Goal: Task Accomplishment & Management: Manage account settings

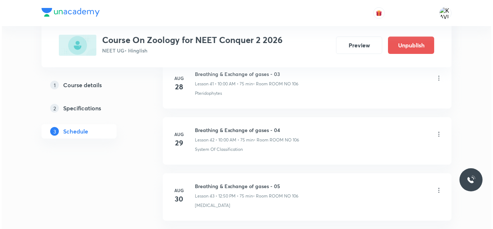
scroll to position [2925, 0]
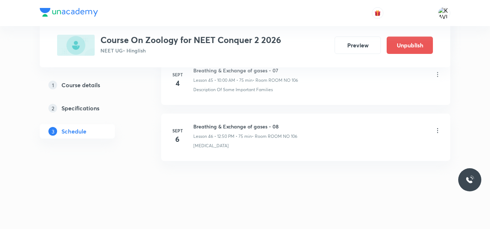
click at [438, 131] on icon at bounding box center [437, 130] width 7 height 7
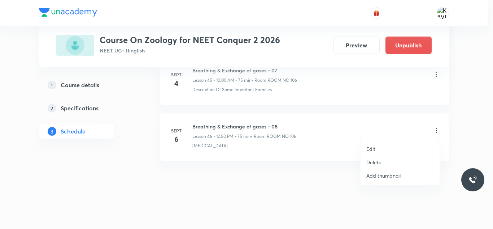
click at [367, 150] on p "Edit" at bounding box center [371, 149] width 9 height 8
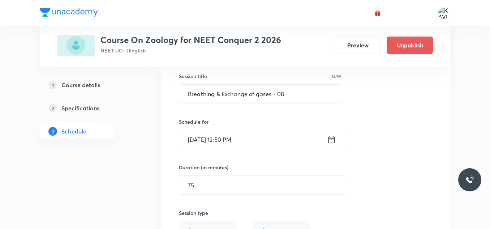
scroll to position [2650, 0]
click at [240, 95] on input "Breathing & Exchange of gases - 08" at bounding box center [259, 94] width 161 height 18
paste input "ody fluids and Circulation"
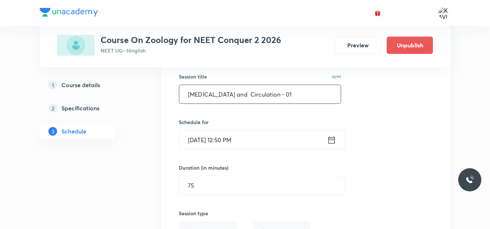
scroll to position [2871, 0]
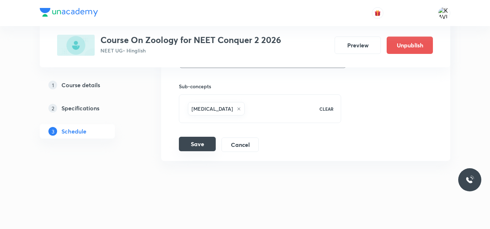
type input "Body fluids and Circulation - 01"
click at [191, 144] on button "Save" at bounding box center [197, 143] width 37 height 14
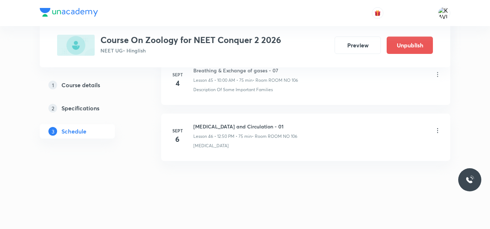
scroll to position [2593, 0]
click at [438, 129] on icon at bounding box center [437, 130] width 7 height 7
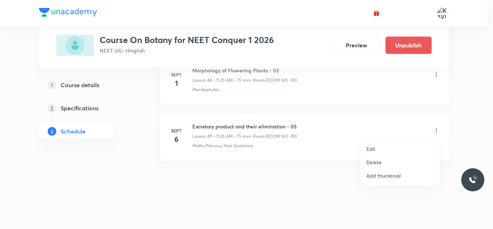
click at [370, 163] on p "Delete" at bounding box center [374, 162] width 15 height 8
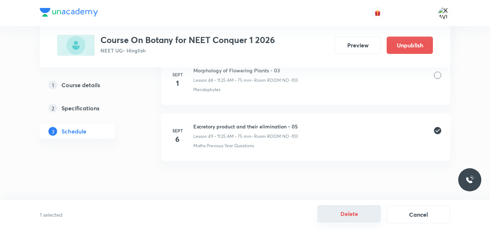
click at [351, 217] on button "Delete" at bounding box center [349, 213] width 64 height 17
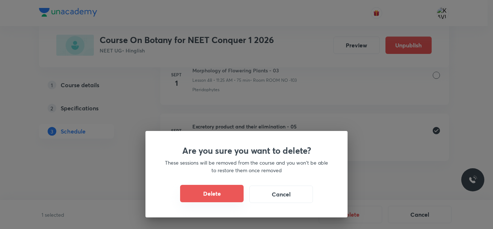
click at [207, 188] on button "Delete" at bounding box center [212, 193] width 64 height 17
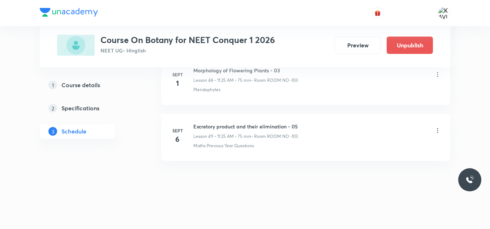
click at [207, 69] on h6 "Morphology of Flowering Plants - 03" at bounding box center [245, 70] width 104 height 8
copy h6 "Morphology of Flowering Plants - 03"
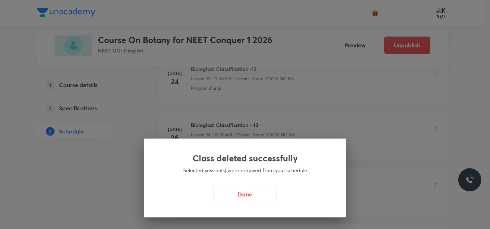
scroll to position [2018, 0]
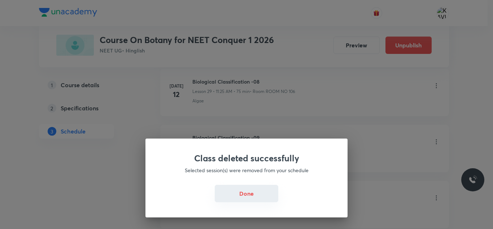
click at [255, 193] on button "Done" at bounding box center [247, 193] width 64 height 17
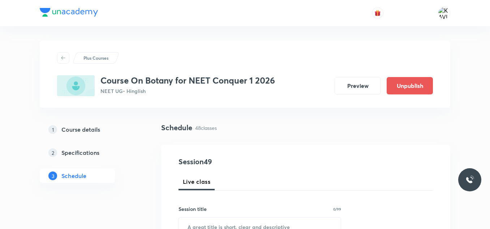
scroll to position [87, 0]
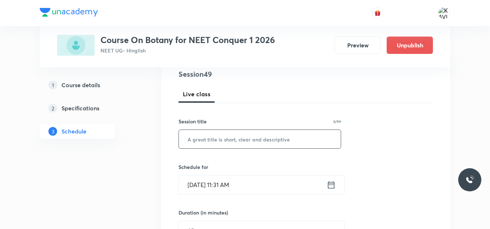
click at [222, 137] on input "text" at bounding box center [260, 139] width 162 height 18
paste input "Morphology of Flowering Plants - 03"
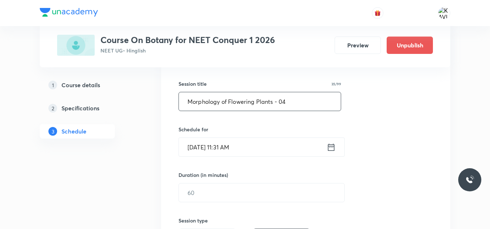
scroll to position [126, 0]
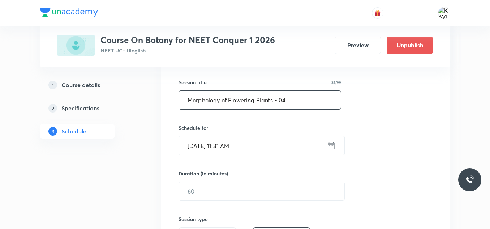
type input "Morphology of Flowering Plants - 04"
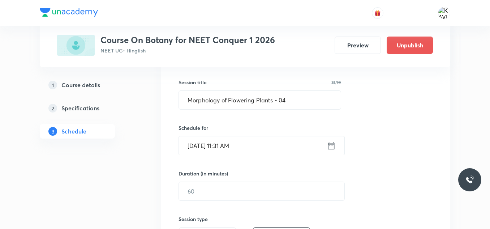
click at [331, 144] on icon at bounding box center [331, 145] width 6 height 7
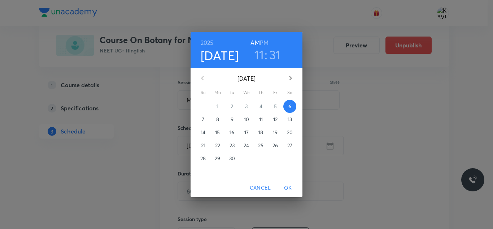
click at [262, 55] on h3 "11" at bounding box center [260, 54] width 10 height 15
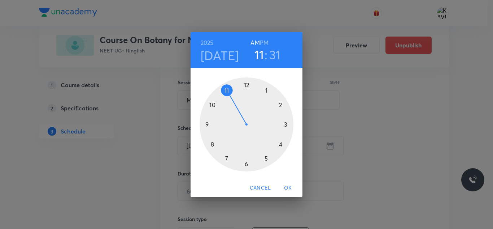
click at [223, 94] on div at bounding box center [247, 124] width 94 height 94
click at [234, 161] on div at bounding box center [247, 124] width 94 height 94
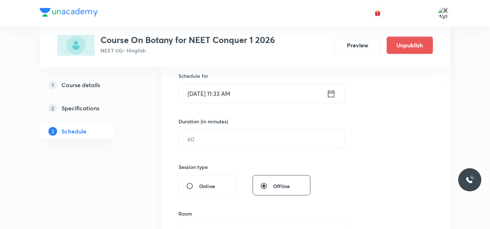
scroll to position [179, 0]
click at [199, 141] on input "text" at bounding box center [261, 138] width 165 height 18
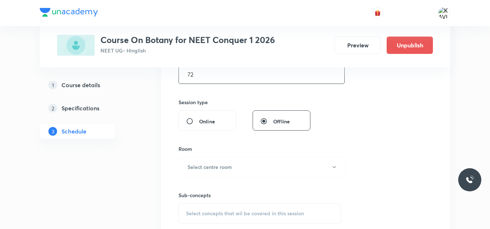
scroll to position [243, 0]
type input "72"
click at [225, 169] on h6 "Select centre room" at bounding box center [209, 166] width 44 height 8
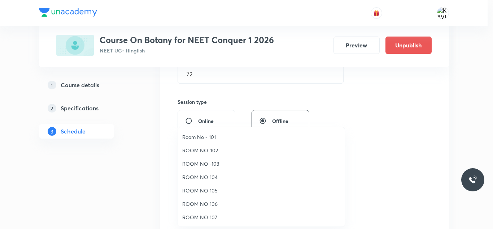
click at [212, 164] on span "ROOM NO -103" at bounding box center [261, 164] width 158 height 8
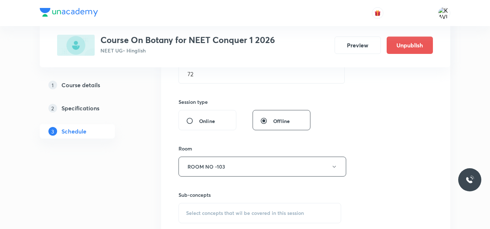
scroll to position [315, 0]
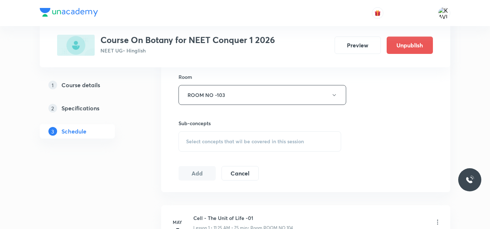
click at [235, 134] on div "Select concepts that wil be covered in this session" at bounding box center [259, 141] width 162 height 20
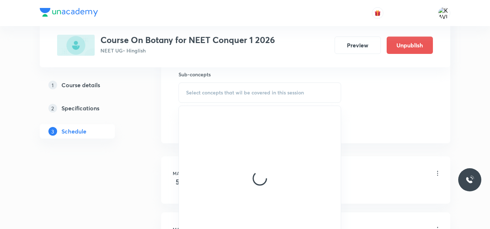
scroll to position [364, 0]
click at [236, 186] on div at bounding box center [260, 177] width 162 height 144
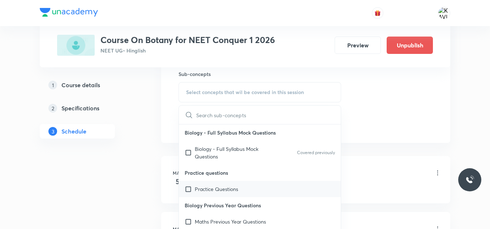
click at [208, 187] on p "Practice Questions" at bounding box center [216, 189] width 43 height 8
checkbox input "true"
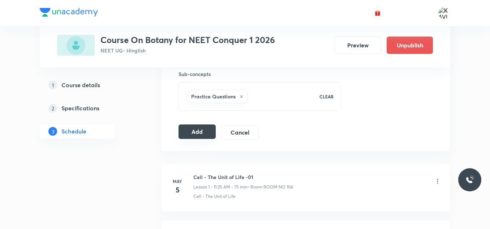
click at [206, 130] on button "Add" at bounding box center [196, 131] width 37 height 14
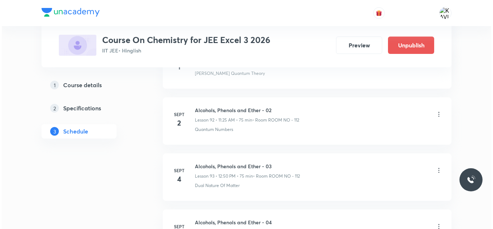
scroll to position [5668, 0]
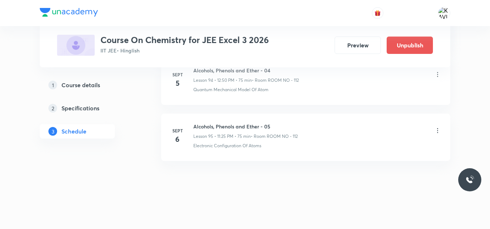
click at [438, 131] on icon at bounding box center [437, 130] width 7 height 7
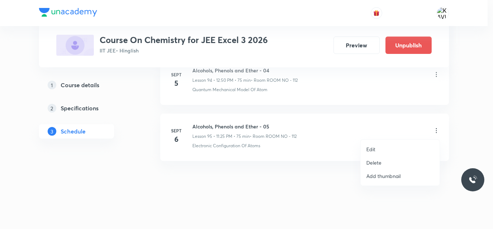
click at [377, 147] on li "Edit" at bounding box center [400, 148] width 79 height 13
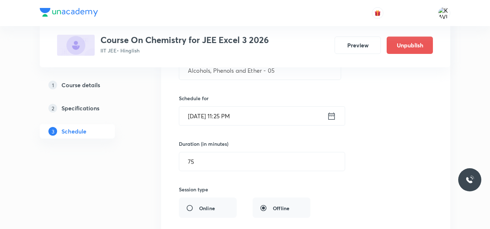
scroll to position [5415, 0]
click at [333, 118] on icon at bounding box center [331, 117] width 9 height 10
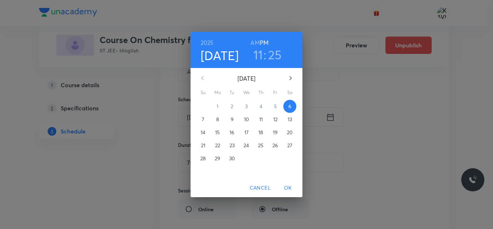
click at [257, 43] on h6 "AM" at bounding box center [255, 43] width 9 height 10
click at [271, 54] on h3 "25" at bounding box center [275, 54] width 14 height 15
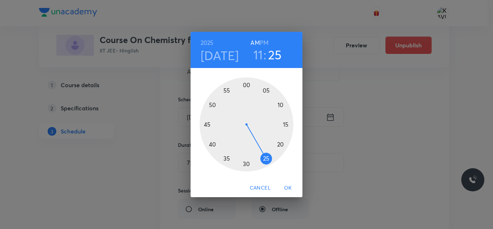
click at [231, 160] on div at bounding box center [247, 124] width 94 height 94
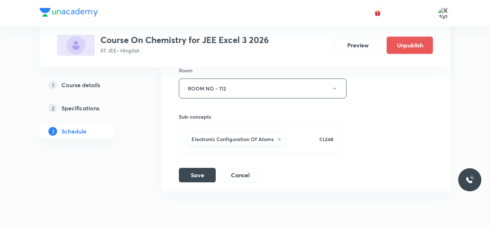
scroll to position [5586, 0]
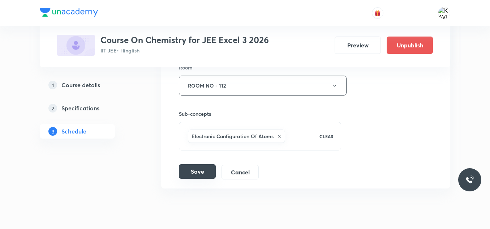
click at [193, 169] on button "Save" at bounding box center [197, 171] width 37 height 14
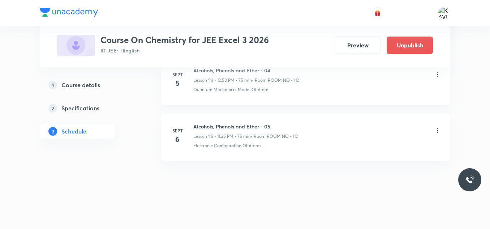
scroll to position [5336, 0]
